Goal: Task Accomplishment & Management: Manage account settings

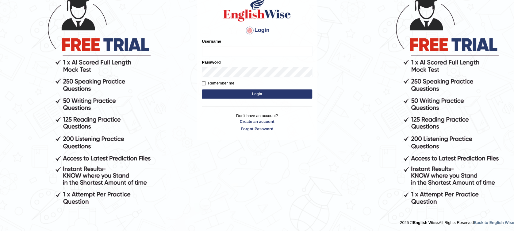
scroll to position [59, 0]
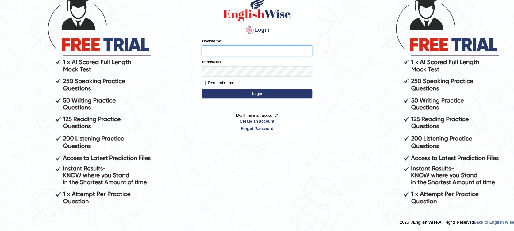
scroll to position [59, 0]
type input "Muhammadshahrukhamjad"
